Goal: Find specific page/section: Find specific page/section

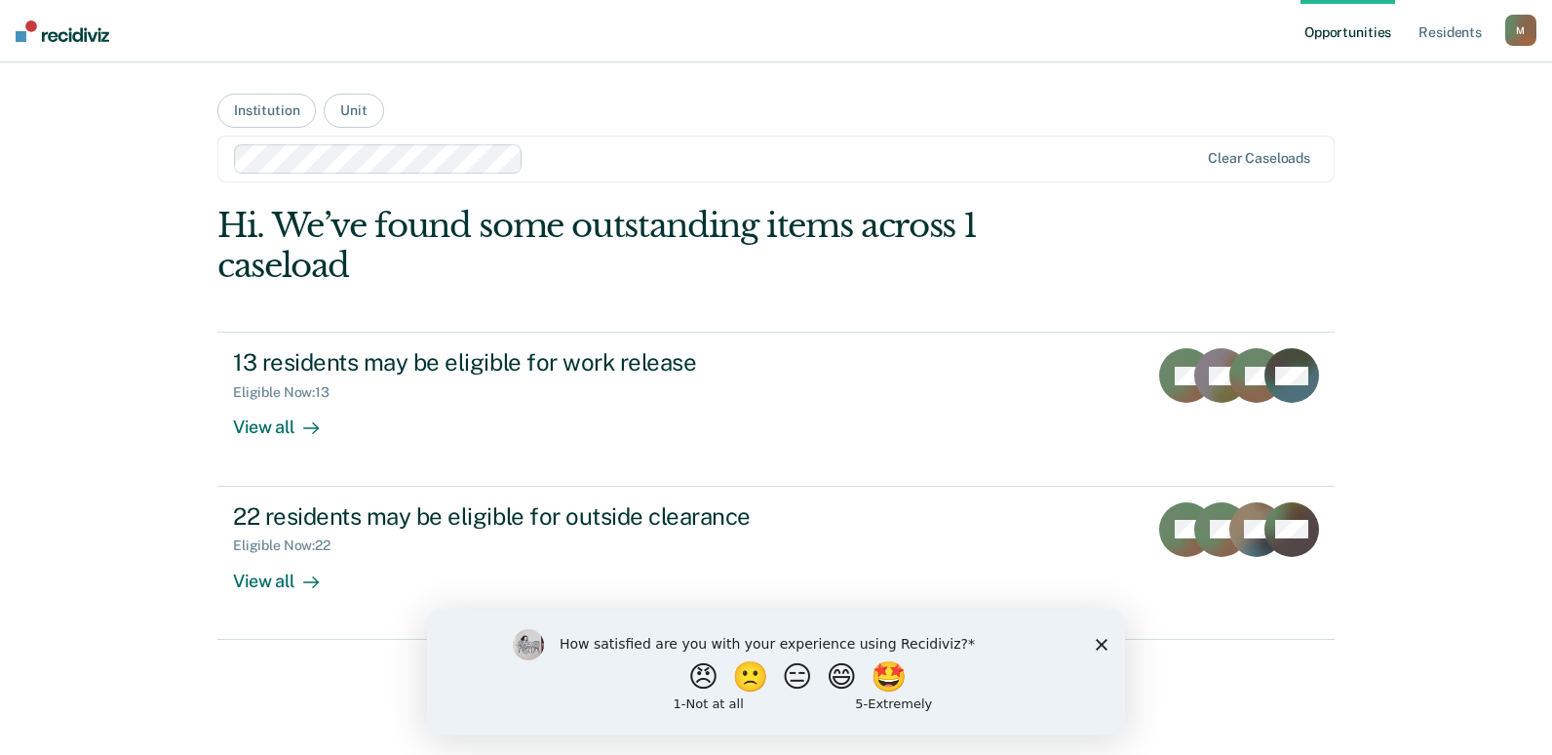
click at [702, 159] on div at bounding box center [864, 158] width 667 height 22
click at [1462, 35] on link "Resident s" at bounding box center [1449, 31] width 71 height 62
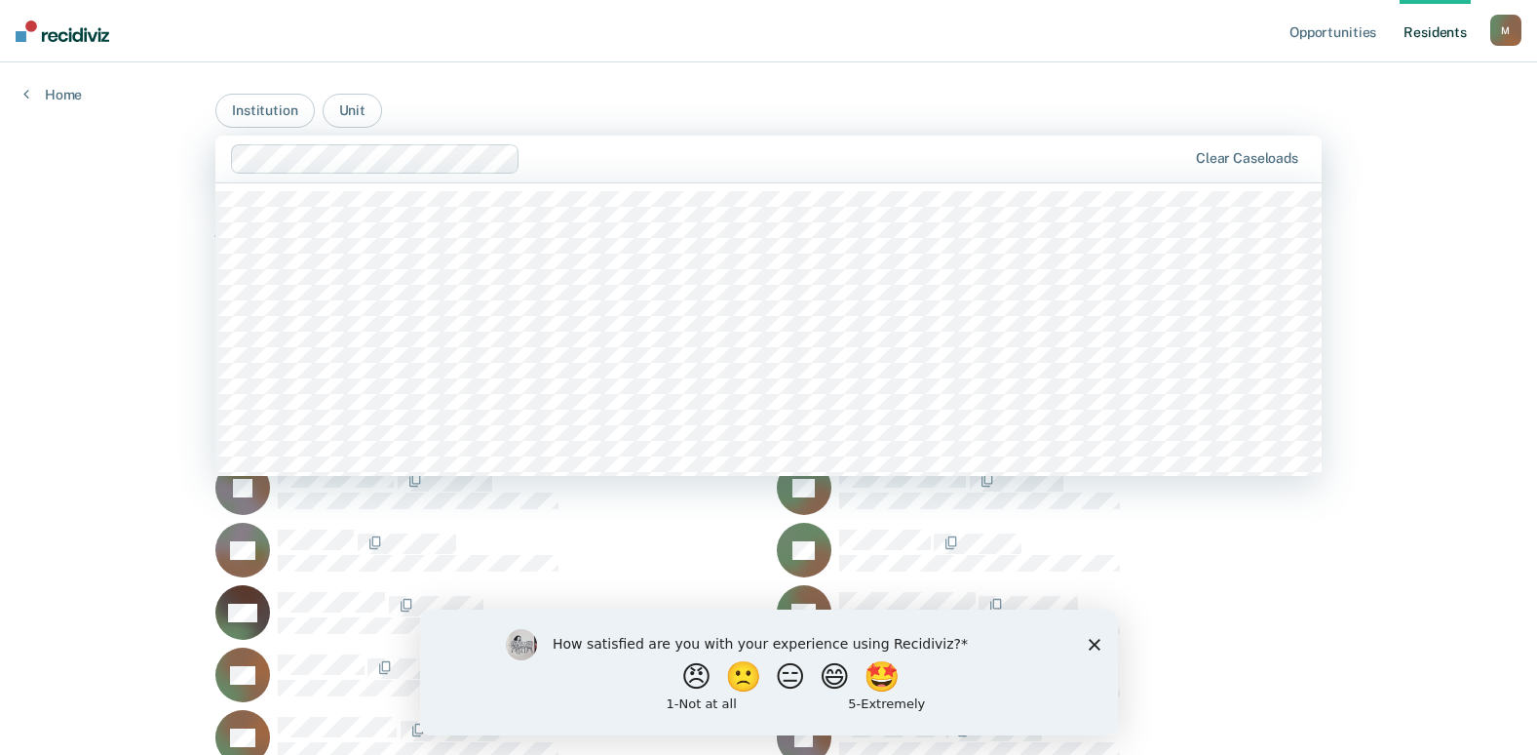
click at [546, 164] on div at bounding box center [857, 158] width 658 height 22
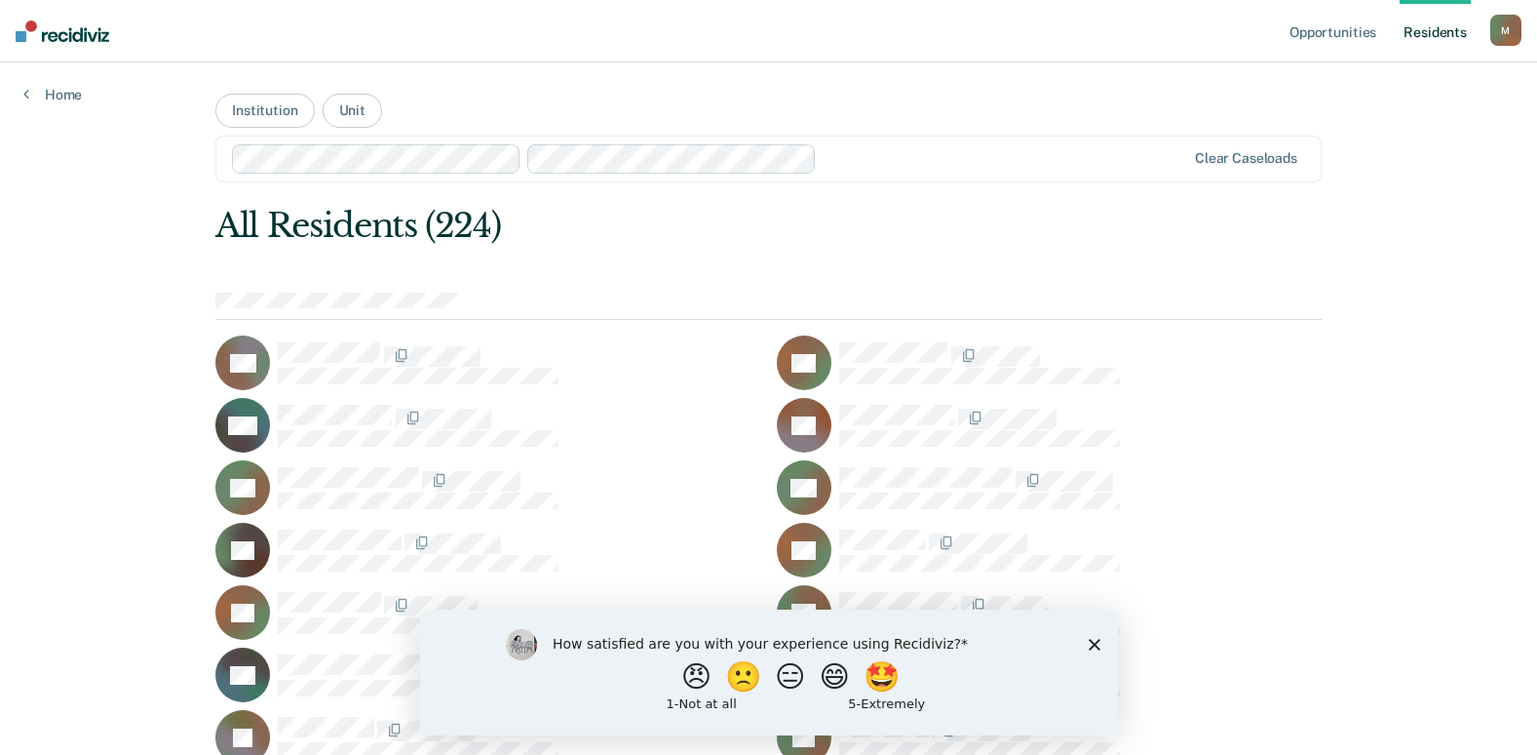
click at [1415, 30] on link "Resident s" at bounding box center [1435, 31] width 71 height 62
